Goal: Information Seeking & Learning: Check status

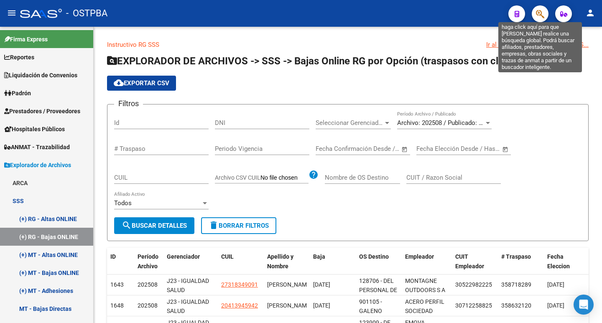
click at [537, 17] on icon "button" at bounding box center [540, 14] width 8 height 10
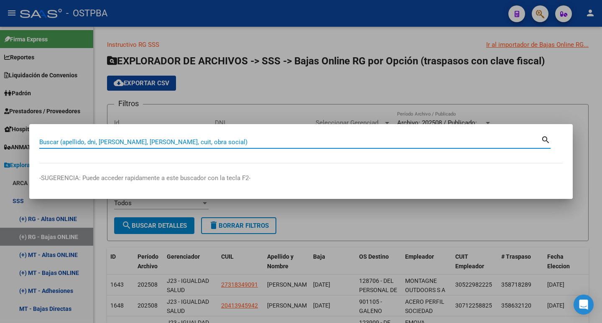
paste input "42023908"
type input "42023908"
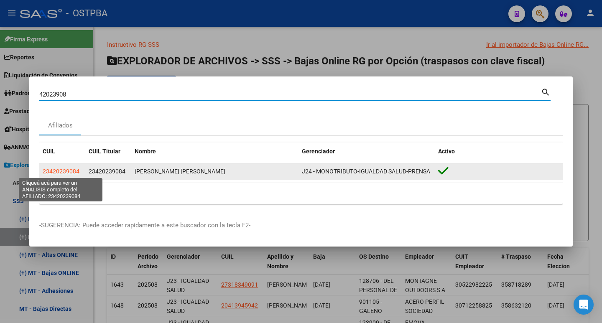
click at [54, 172] on span "23420239084" at bounding box center [61, 171] width 37 height 7
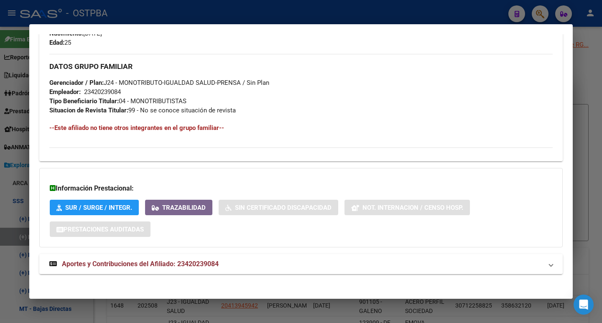
scroll to position [385, 0]
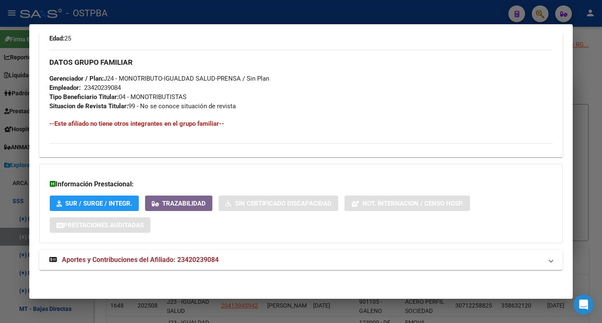
click at [145, 260] on span "Aportes y Contribuciones del Afiliado: 23420239084" at bounding box center [140, 260] width 157 height 8
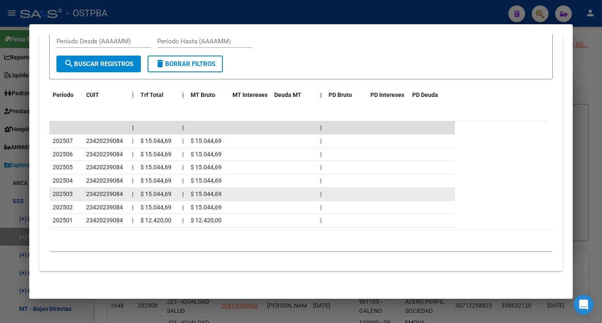
scroll to position [721, 0]
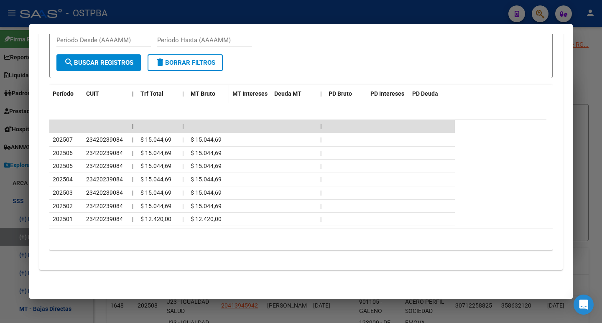
click at [210, 92] on span "MT Bruto" at bounding box center [203, 93] width 25 height 7
click at [254, 93] on span "MT Intereses" at bounding box center [250, 93] width 35 height 7
click at [286, 92] on span "Deuda MT" at bounding box center [287, 93] width 27 height 7
click at [336, 92] on span "PD Bruto" at bounding box center [340, 93] width 23 height 7
click at [395, 93] on span "PD Intereses" at bounding box center [388, 93] width 34 height 7
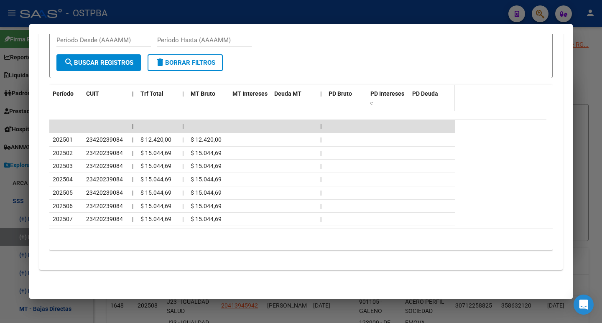
click at [422, 92] on span "PD Deuda" at bounding box center [426, 93] width 26 height 7
click at [59, 90] on div "Período" at bounding box center [66, 94] width 27 height 10
click at [60, 94] on span "Período" at bounding box center [63, 93] width 21 height 7
click at [66, 94] on span "Período" at bounding box center [63, 93] width 21 height 7
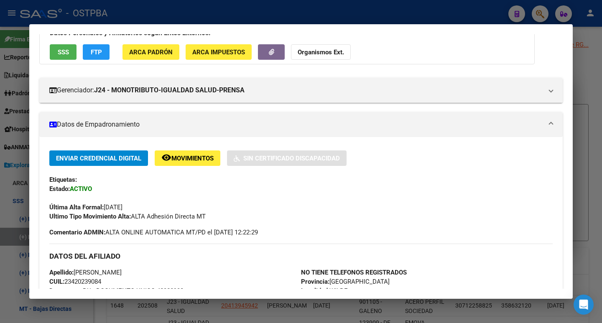
scroll to position [51, 0]
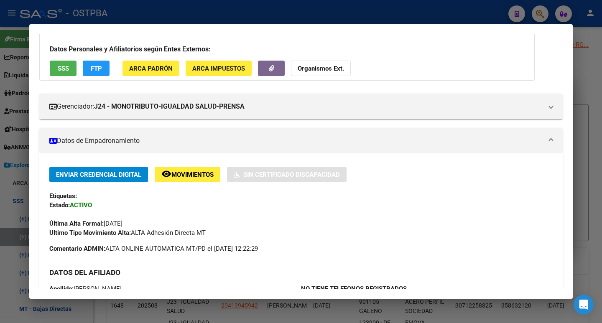
click at [350, 11] on div at bounding box center [301, 161] width 602 height 323
